Goal: Browse casually

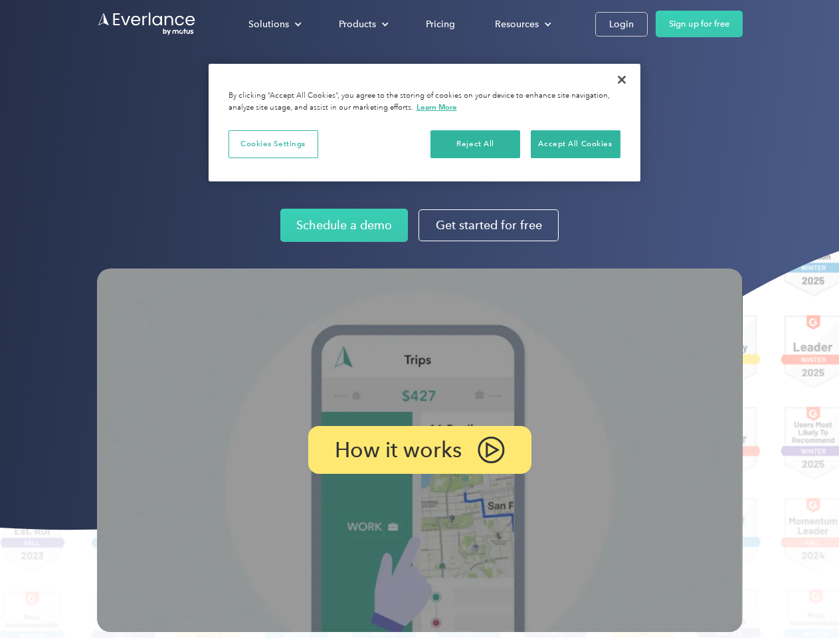
click at [419, 319] on img at bounding box center [420, 449] width 646 height 363
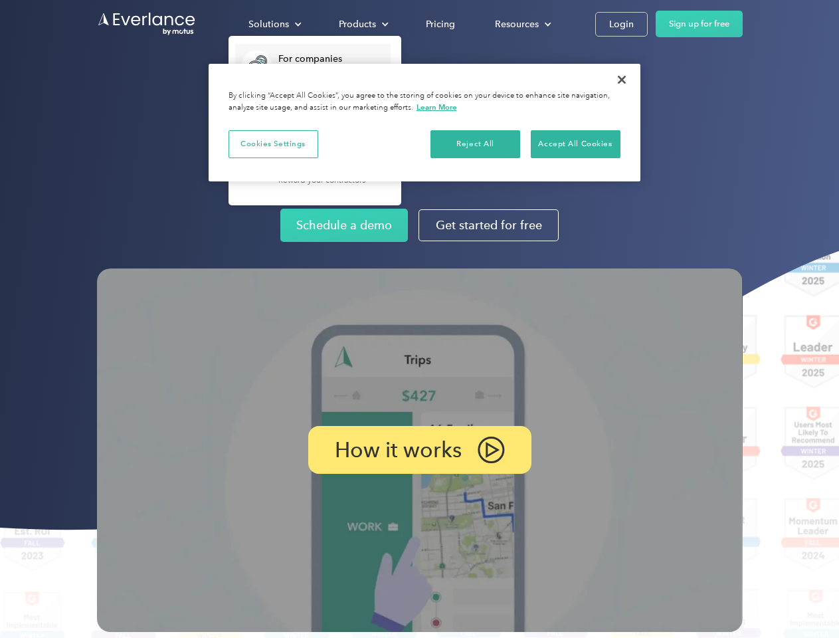
click at [274, 24] on div "Solutions" at bounding box center [269, 24] width 41 height 17
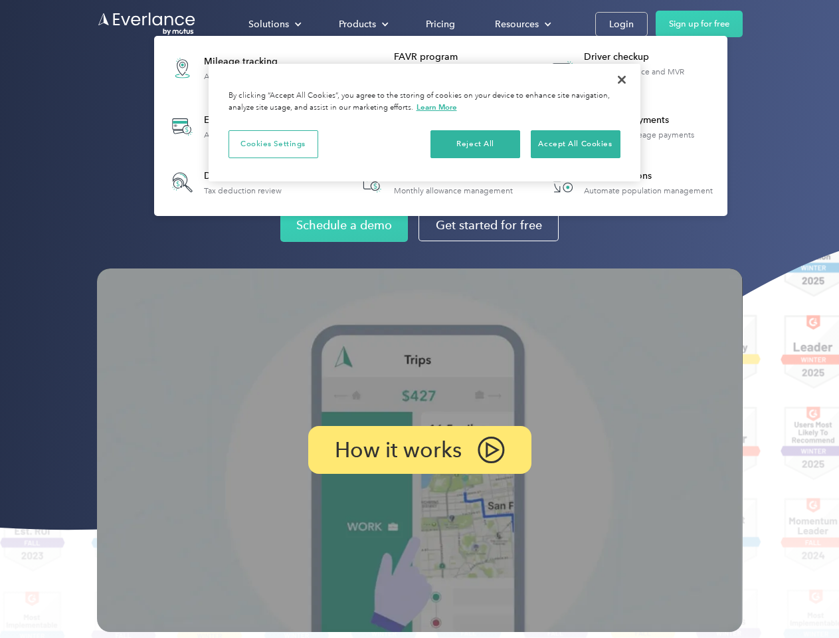
click at [362, 24] on div "Products" at bounding box center [357, 24] width 37 height 17
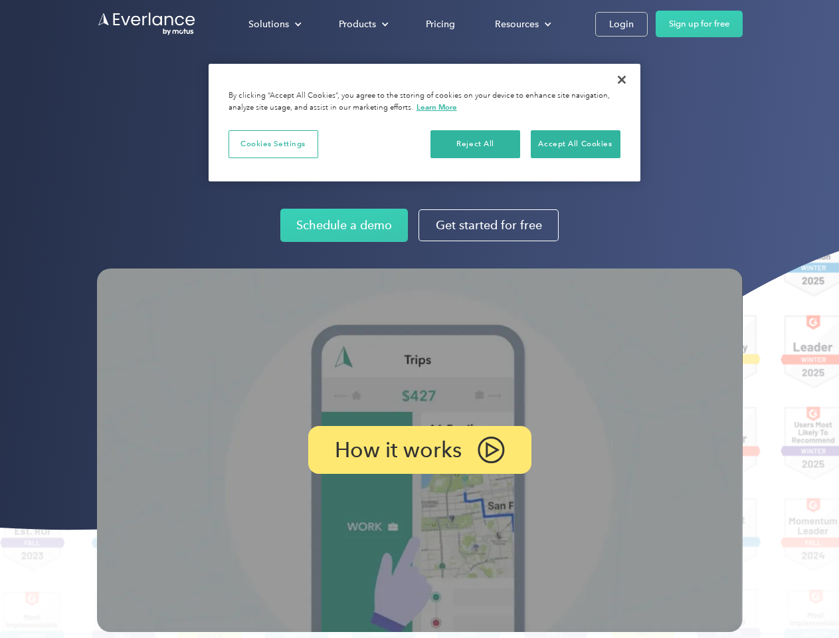
click at [522, 24] on div "Resources" at bounding box center [517, 24] width 44 height 17
click at [419, 450] on p "How it works" at bounding box center [398, 450] width 127 height 16
click at [273, 144] on button "Cookies Settings" at bounding box center [274, 144] width 90 height 28
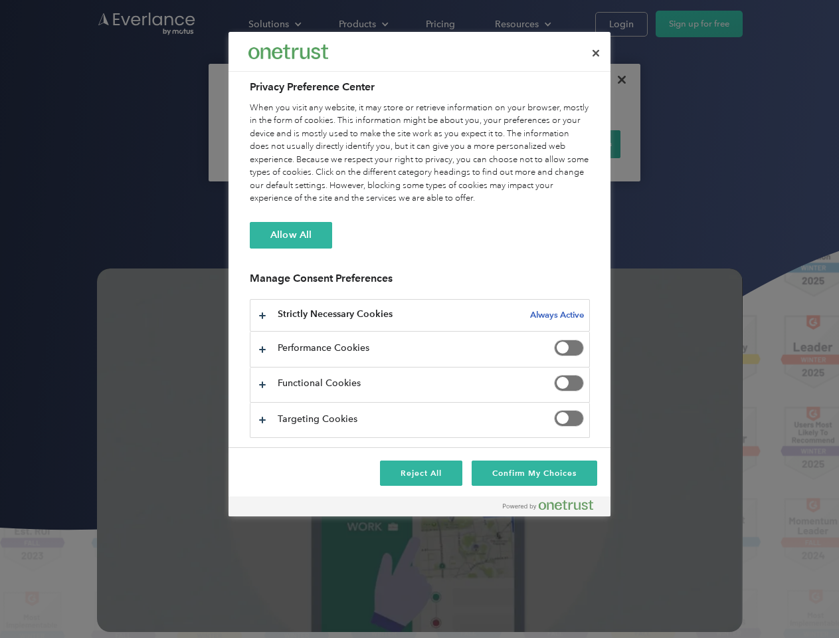
click at [476, 144] on div "When you visit any website, it may store or retrieve information on your browse…" at bounding box center [420, 154] width 340 height 104
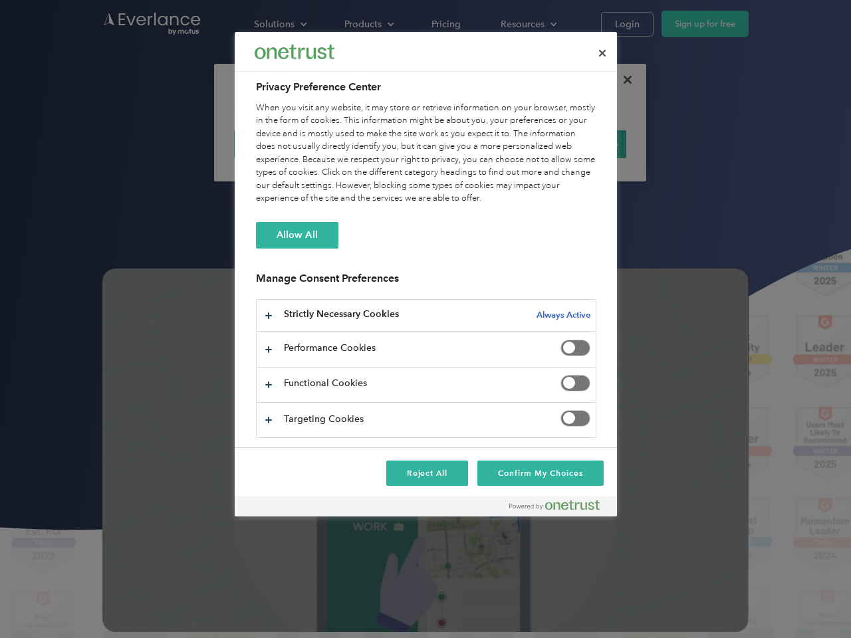
click at [575, 144] on div "When you visit any website, it may store or retrieve information on your browse…" at bounding box center [426, 154] width 340 height 104
click at [622, 80] on div at bounding box center [425, 319] width 851 height 638
